Goal: Book appointment/travel/reservation

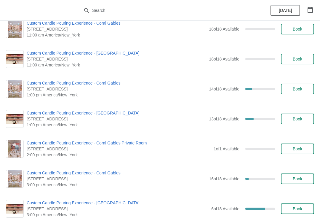
scroll to position [71, 0]
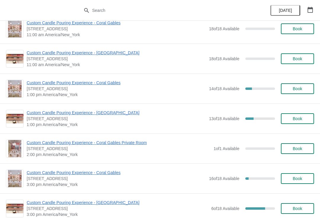
click at [97, 114] on span "Custom Candle Pouring Experience - [GEOGRAPHIC_DATA]" at bounding box center [116, 113] width 179 height 6
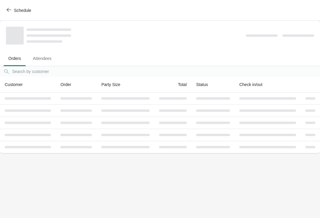
scroll to position [0, 0]
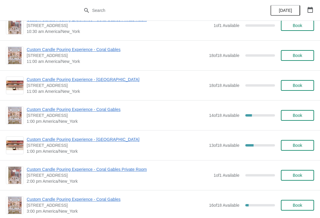
scroll to position [44, 0]
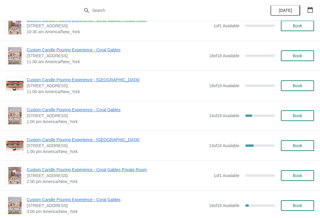
click at [104, 142] on span "Custom Candle Pouring Experience - [GEOGRAPHIC_DATA]" at bounding box center [116, 140] width 179 height 6
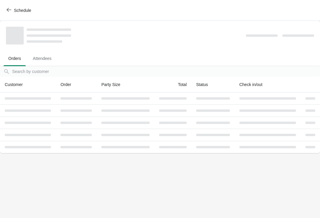
scroll to position [0, 0]
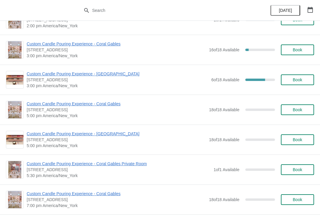
scroll to position [202, 0]
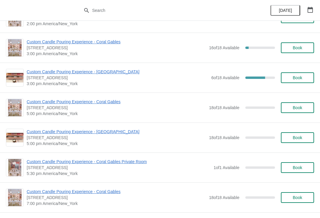
click at [102, 138] on span "[STREET_ADDRESS]" at bounding box center [116, 138] width 179 height 6
click at [110, 131] on span "Custom Candle Pouring Experience - [GEOGRAPHIC_DATA]" at bounding box center [116, 132] width 179 height 6
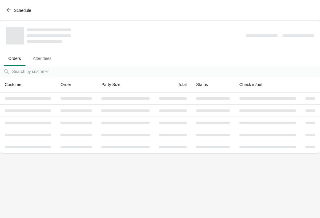
scroll to position [0, 0]
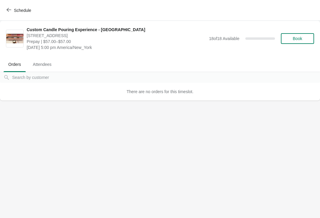
click at [311, 37] on button "Book" at bounding box center [297, 38] width 33 height 11
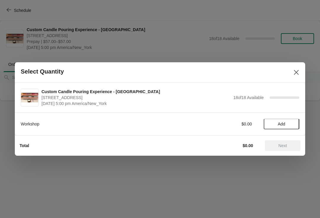
click at [292, 129] on button "Add" at bounding box center [282, 124] width 36 height 11
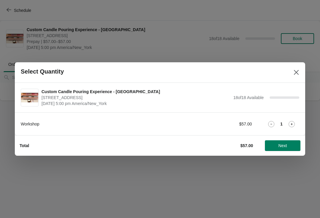
click at [294, 124] on icon at bounding box center [292, 124] width 6 height 6
click at [291, 146] on span "Next" at bounding box center [283, 145] width 26 height 5
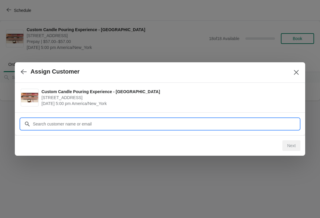
click at [111, 125] on input "Customer" at bounding box center [166, 124] width 267 height 11
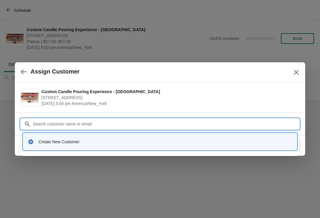
click at [104, 146] on div "Create New Customer" at bounding box center [159, 142] width 269 height 12
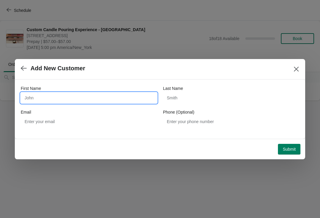
click at [82, 99] on input "First Name" at bounding box center [89, 98] width 136 height 11
type input "[PERSON_NAME]"
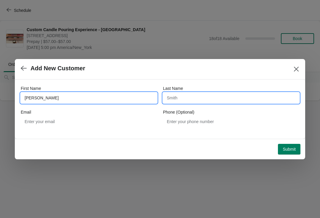
click at [217, 101] on input "Last Name" at bounding box center [231, 98] width 136 height 11
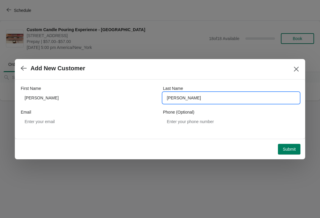
type input "[PERSON_NAME]"
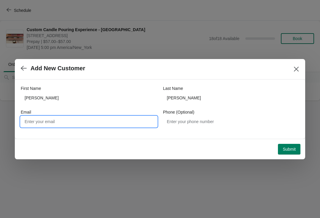
click at [294, 152] on button "Submit" at bounding box center [289, 149] width 23 height 11
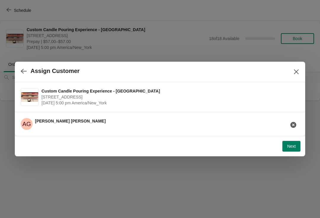
click at [291, 144] on span "Next" at bounding box center [291, 146] width 9 height 5
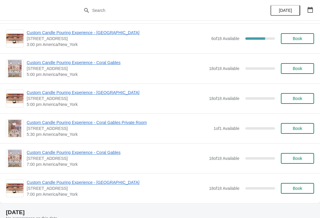
scroll to position [245, 0]
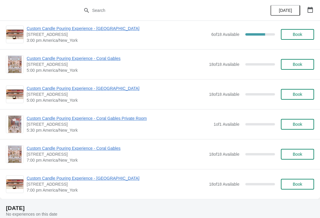
click at [105, 91] on span "Custom Candle Pouring Experience - [GEOGRAPHIC_DATA]" at bounding box center [116, 88] width 179 height 6
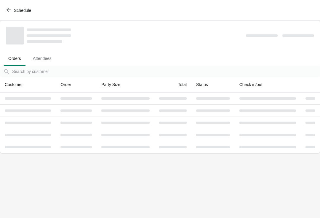
scroll to position [0, 0]
